Goal: Navigation & Orientation: Find specific page/section

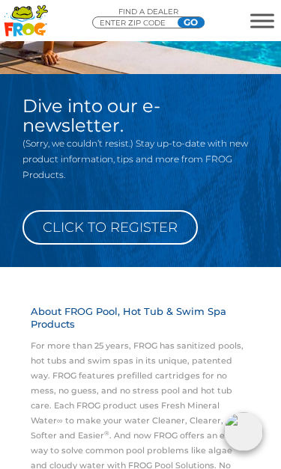
scroll to position [1674, 0]
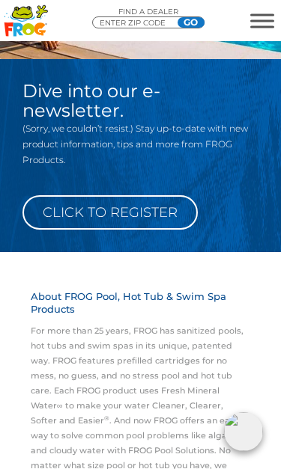
click at [263, 24] on span "MENU" at bounding box center [262, 20] width 24 height 14
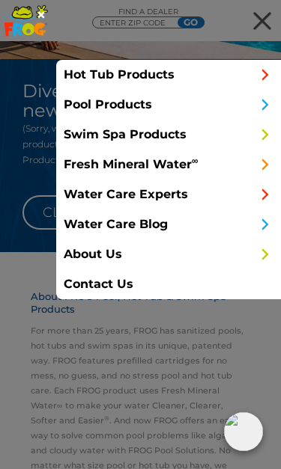
click at [84, 76] on link "Hot Tub Products" at bounding box center [168, 75] width 224 height 30
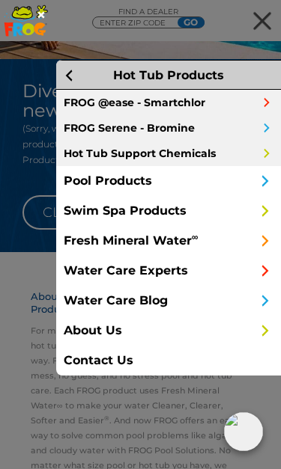
click at [71, 104] on link "FROG @ease - Smartchlor" at bounding box center [168, 102] width 224 height 25
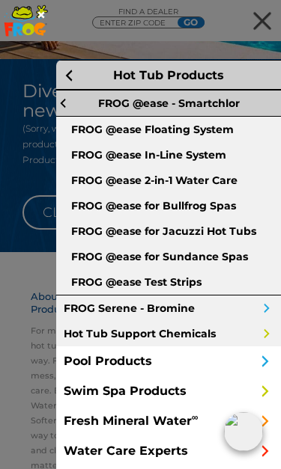
click at [79, 142] on link "FROG @ease In-Line System" at bounding box center [168, 154] width 224 height 25
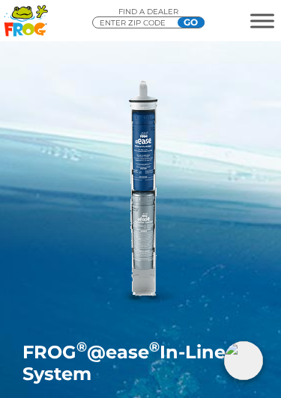
click at [268, 16] on span "MENU" at bounding box center [262, 14] width 24 height 2
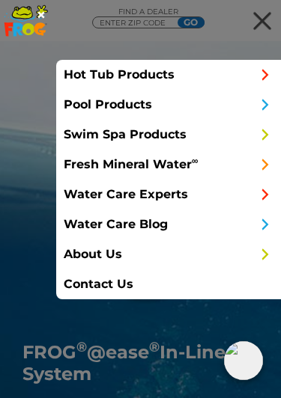
click at [72, 80] on link "Hot Tub Products" at bounding box center [168, 75] width 224 height 30
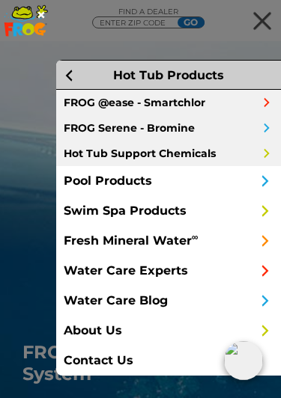
click at [72, 104] on link "FROG @ease - Smartchlor" at bounding box center [168, 102] width 224 height 25
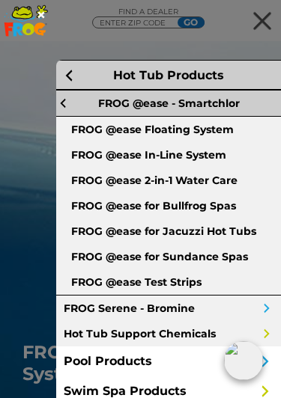
click at [79, 134] on link "FROG @ease Floating System" at bounding box center [168, 129] width 224 height 25
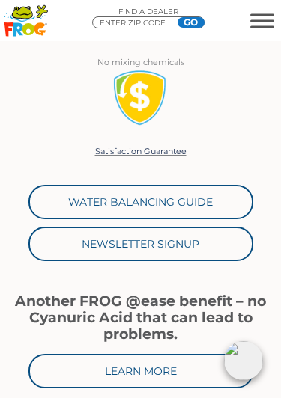
scroll to position [1391, 0]
